Goal: Information Seeking & Learning: Learn about a topic

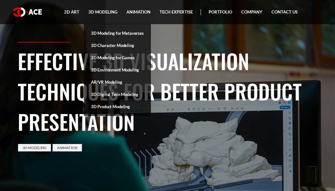
click at [118, 105] on link "3D Product Modeling" at bounding box center [117, 106] width 67 height 12
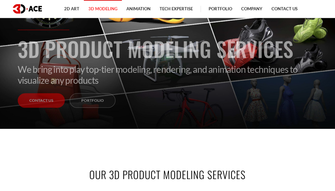
scroll to position [64, 0]
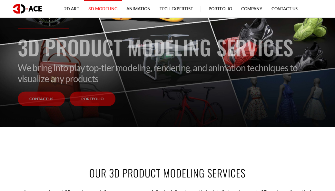
click at [94, 102] on link "Portfolio" at bounding box center [93, 99] width 46 height 14
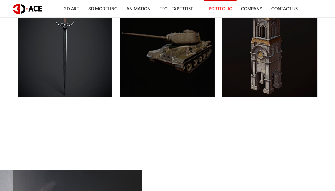
scroll to position [3589, 0]
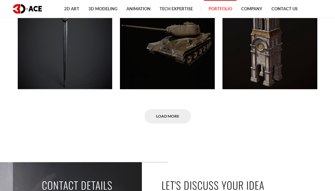
click at [314, 118] on div "Load More" at bounding box center [168, 116] width 300 height 14
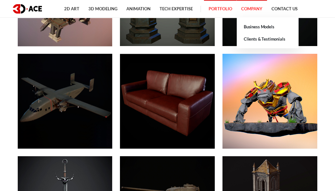
scroll to position [3363, 0]
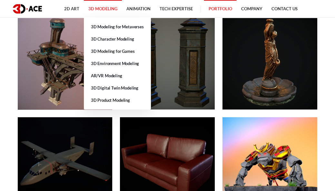
click at [106, 7] on link "3D Modeling" at bounding box center [103, 9] width 38 height 18
